Goal: Transaction & Acquisition: Purchase product/service

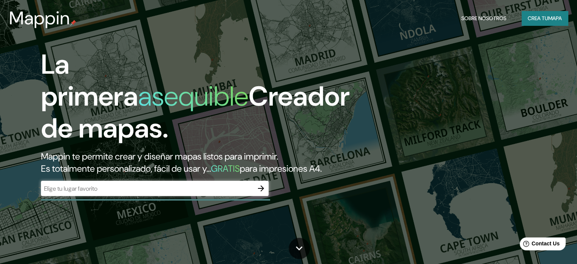
click at [88, 196] on div "​" at bounding box center [155, 188] width 228 height 15
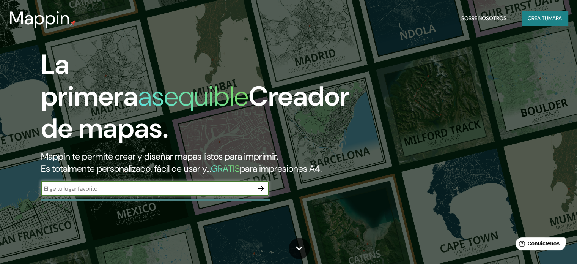
click at [220, 193] on input "text" at bounding box center [147, 188] width 213 height 9
type input "centro de [GEOGRAPHIC_DATA]"
click at [258, 193] on icon "button" at bounding box center [261, 188] width 9 height 9
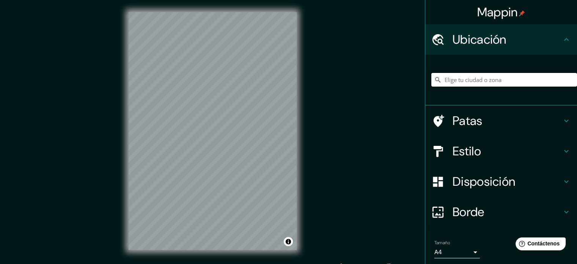
click at [479, 76] on input "Elige tu ciudad o zona" at bounding box center [505, 80] width 146 height 14
click at [484, 80] on input "Elige tu ciudad o zona" at bounding box center [505, 80] width 146 height 14
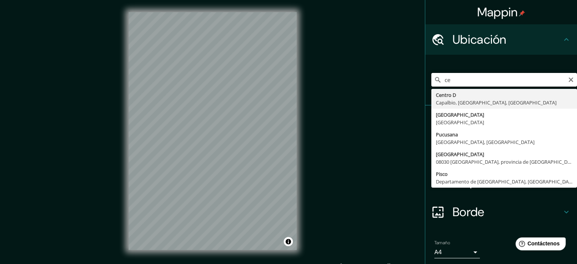
type input "c"
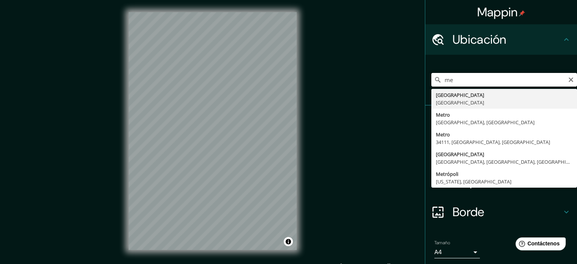
type input "m"
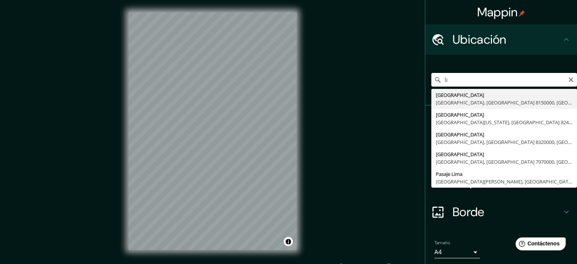
type input "l"
type input "[GEOGRAPHIC_DATA], [GEOGRAPHIC_DATA], [GEOGRAPHIC_DATA]"
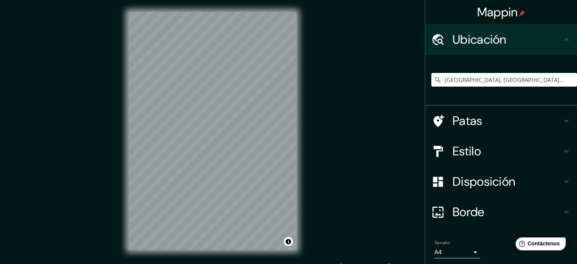
scroll to position [10, 0]
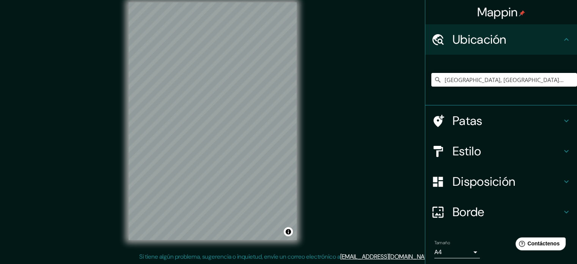
click at [512, 121] on h4 "Patas" at bounding box center [507, 120] width 109 height 15
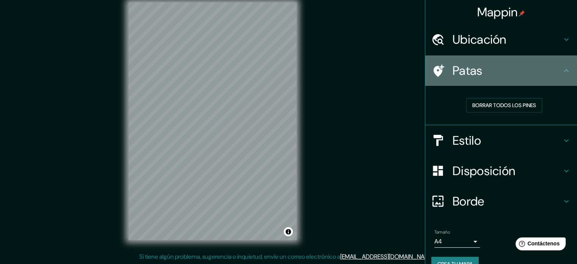
click at [545, 75] on h4 "Patas" at bounding box center [507, 70] width 109 height 15
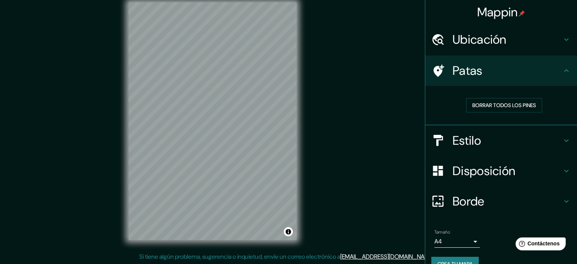
click at [491, 136] on h4 "Estilo" at bounding box center [507, 140] width 109 height 15
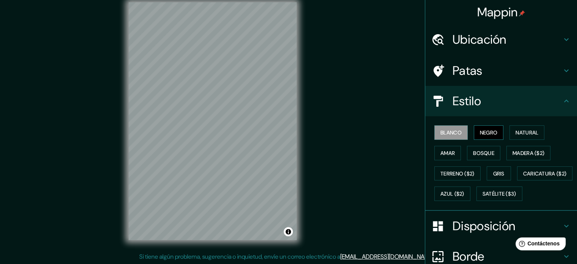
click at [492, 129] on font "Negro" at bounding box center [489, 132] width 18 height 7
click at [465, 194] on font "Azul ($2)" at bounding box center [453, 194] width 24 height 7
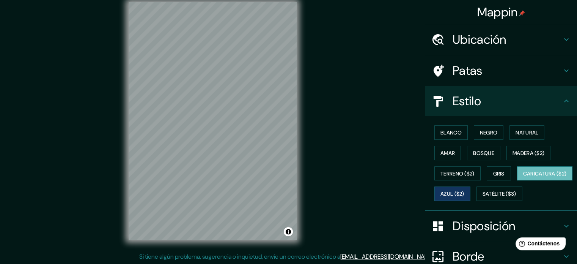
click at [524, 177] on font "Caricatura ($2)" at bounding box center [546, 173] width 44 height 7
click at [455, 170] on font "Terreno ($2)" at bounding box center [458, 173] width 34 height 7
click at [524, 177] on font "Caricatura ($2)" at bounding box center [546, 173] width 44 height 7
click at [123, 227] on div "© Mapbox © OpenStreetMap Improve this map" at bounding box center [213, 121] width 192 height 262
click at [380, 146] on div "Mappin Ubicación [GEOGRAPHIC_DATA], [GEOGRAPHIC_DATA], [GEOGRAPHIC_DATA] Patas …" at bounding box center [288, 127] width 577 height 274
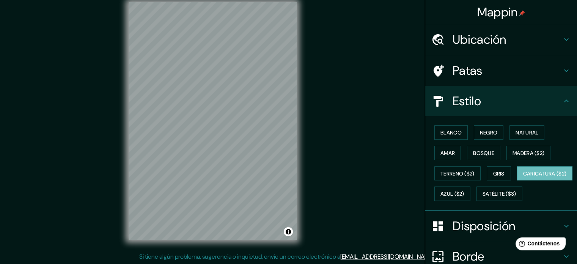
click at [309, 227] on div "Mappin Ubicación [GEOGRAPHIC_DATA], [GEOGRAPHIC_DATA], [GEOGRAPHIC_DATA] Patas …" at bounding box center [288, 127] width 577 height 274
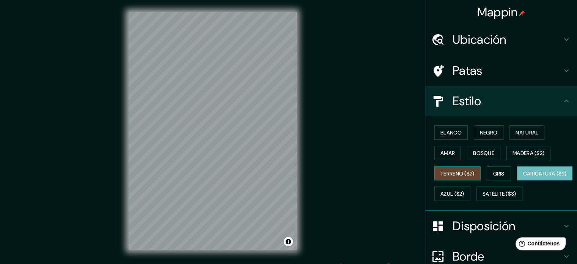
click at [457, 172] on font "Terreno ($2)" at bounding box center [458, 173] width 34 height 7
click at [506, 171] on button "Gris" at bounding box center [499, 173] width 24 height 14
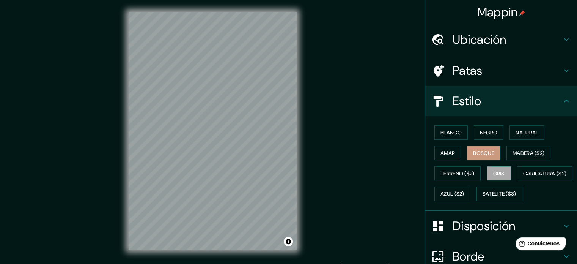
click at [475, 148] on font "Bosque" at bounding box center [483, 153] width 21 height 10
click at [514, 151] on font "Madera ($2)" at bounding box center [529, 153] width 32 height 7
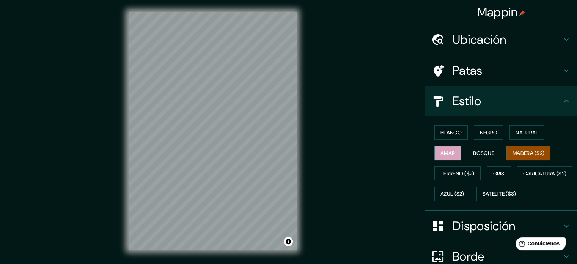
click at [441, 153] on font "Amar" at bounding box center [448, 153] width 14 height 7
click at [450, 132] on font "Blanco" at bounding box center [451, 132] width 21 height 7
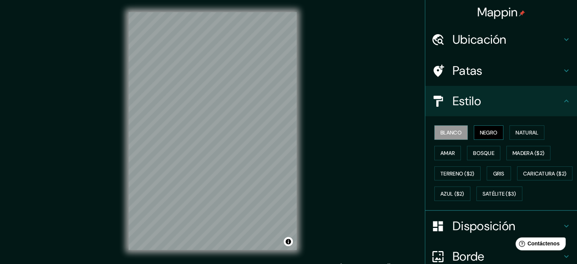
click at [492, 131] on font "Negro" at bounding box center [489, 132] width 18 height 7
click at [517, 136] on font "Natural" at bounding box center [527, 133] width 23 height 10
click at [485, 132] on font "Negro" at bounding box center [489, 132] width 18 height 7
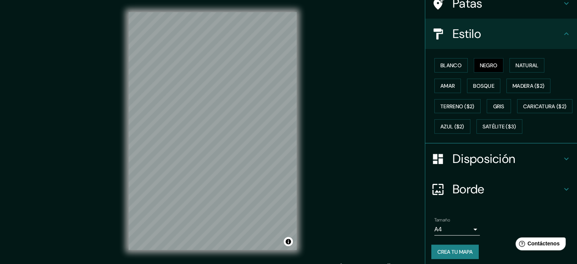
scroll to position [76, 0]
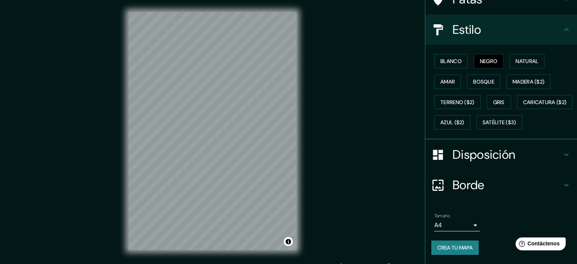
click at [549, 33] on div "Estilo" at bounding box center [502, 29] width 152 height 30
click at [563, 28] on icon at bounding box center [566, 29] width 9 height 9
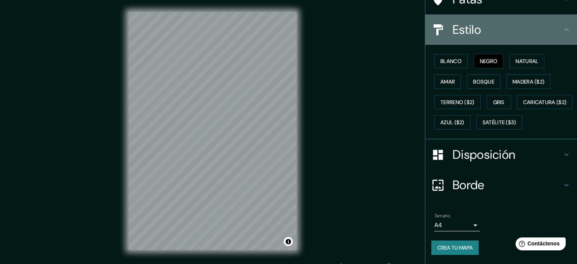
click at [532, 25] on h4 "Estilo" at bounding box center [507, 29] width 109 height 15
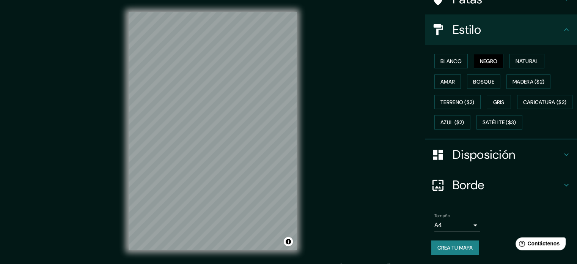
click at [557, 161] on div "Disposición" at bounding box center [502, 154] width 152 height 30
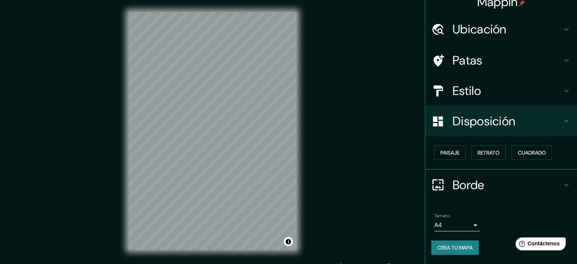
scroll to position [9, 0]
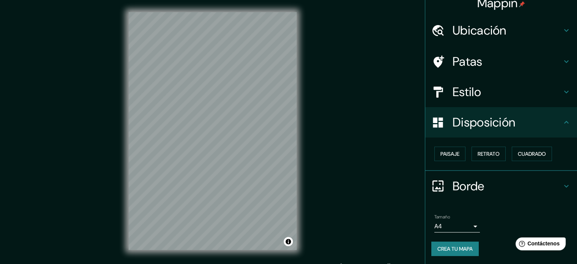
click at [512, 177] on div "Borde" at bounding box center [502, 186] width 152 height 30
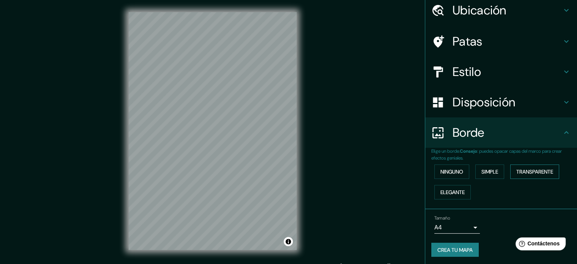
scroll to position [30, 0]
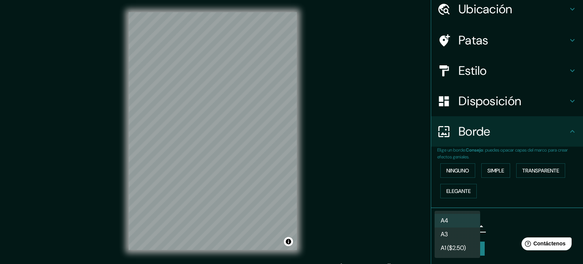
click at [466, 226] on body "Mappin Ubicación [GEOGRAPHIC_DATA], [GEOGRAPHIC_DATA], [GEOGRAPHIC_DATA] Patas …" at bounding box center [291, 132] width 583 height 264
click at [464, 240] on li "A3" at bounding box center [458, 235] width 46 height 14
type input "a4"
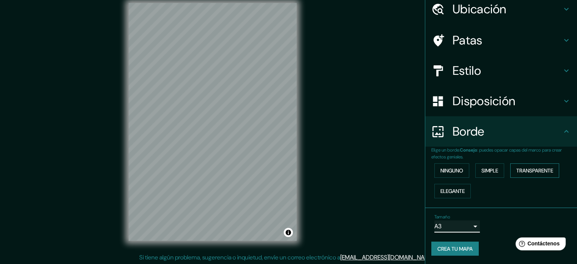
scroll to position [10, 0]
click at [450, 166] on font "Ninguno" at bounding box center [452, 171] width 23 height 10
click at [489, 168] on font "Simple" at bounding box center [490, 170] width 17 height 7
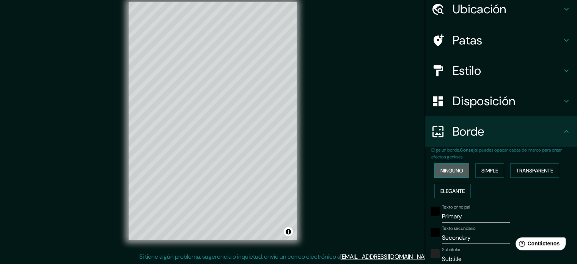
click at [446, 174] on font "Ninguno" at bounding box center [452, 171] width 23 height 10
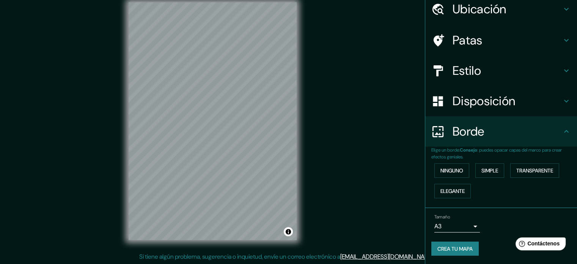
click at [492, 185] on div "Ninguno Simple Transparente Elegante" at bounding box center [505, 180] width 146 height 41
click at [382, 117] on div "Mappin Ubicación [GEOGRAPHIC_DATA], [GEOGRAPHIC_DATA], [GEOGRAPHIC_DATA] Patas …" at bounding box center [288, 127] width 577 height 274
